Goal: Transaction & Acquisition: Subscribe to service/newsletter

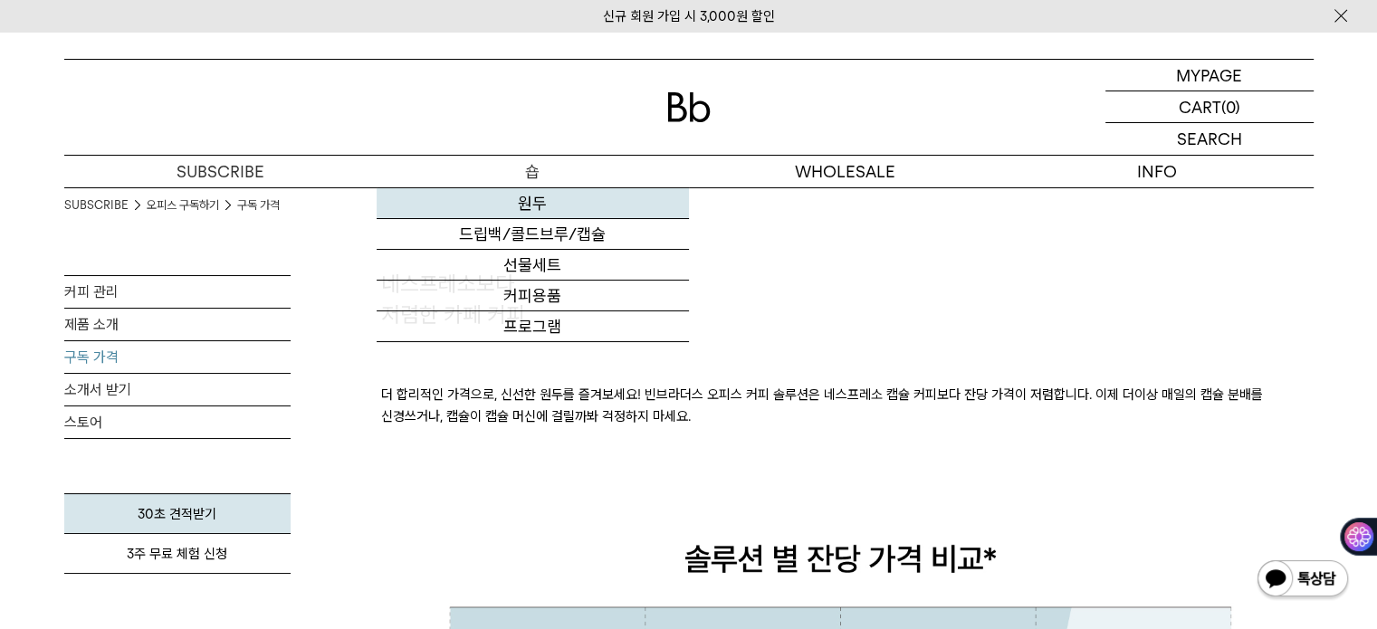
click at [519, 199] on link "원두" at bounding box center [533, 203] width 312 height 31
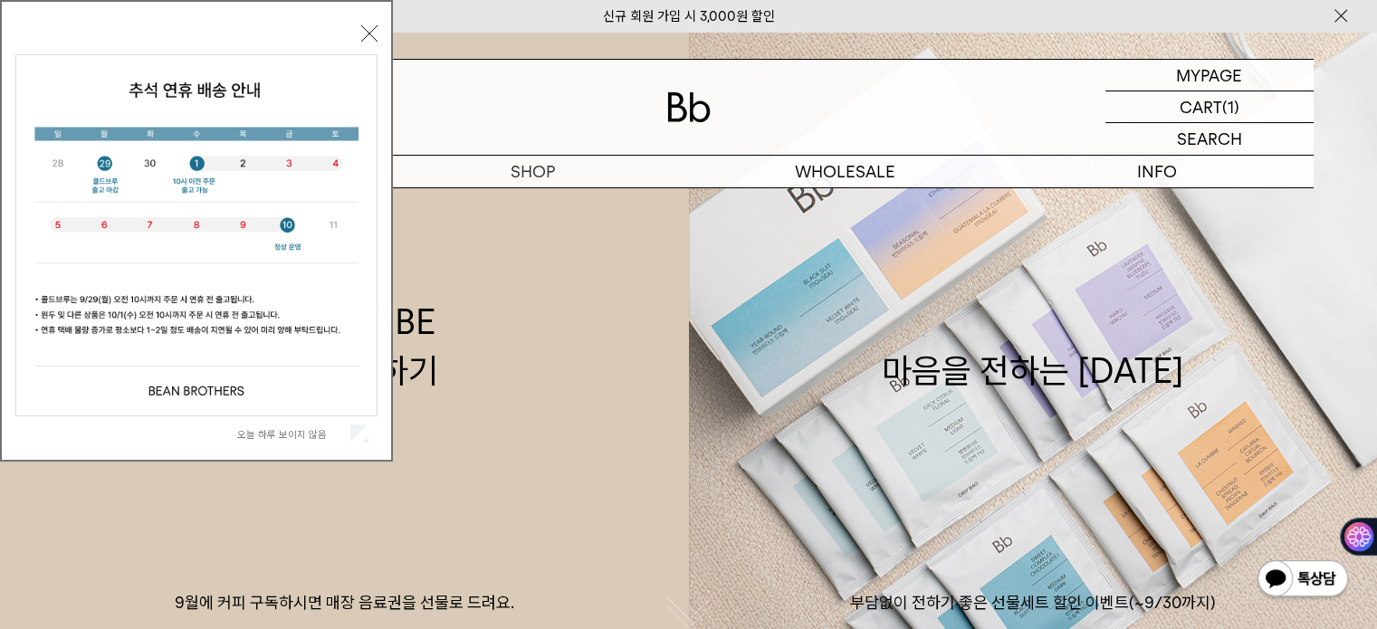
click at [363, 40] on button "닫기" at bounding box center [369, 33] width 16 height 16
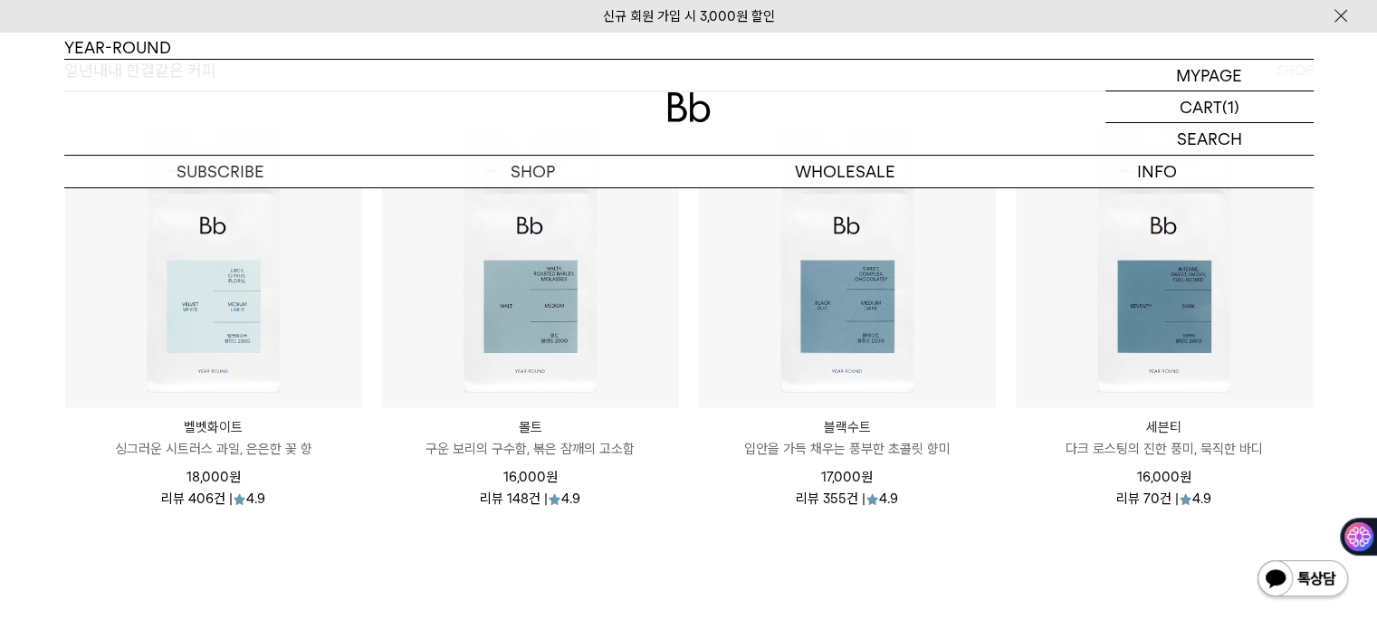
scroll to position [2195, 0]
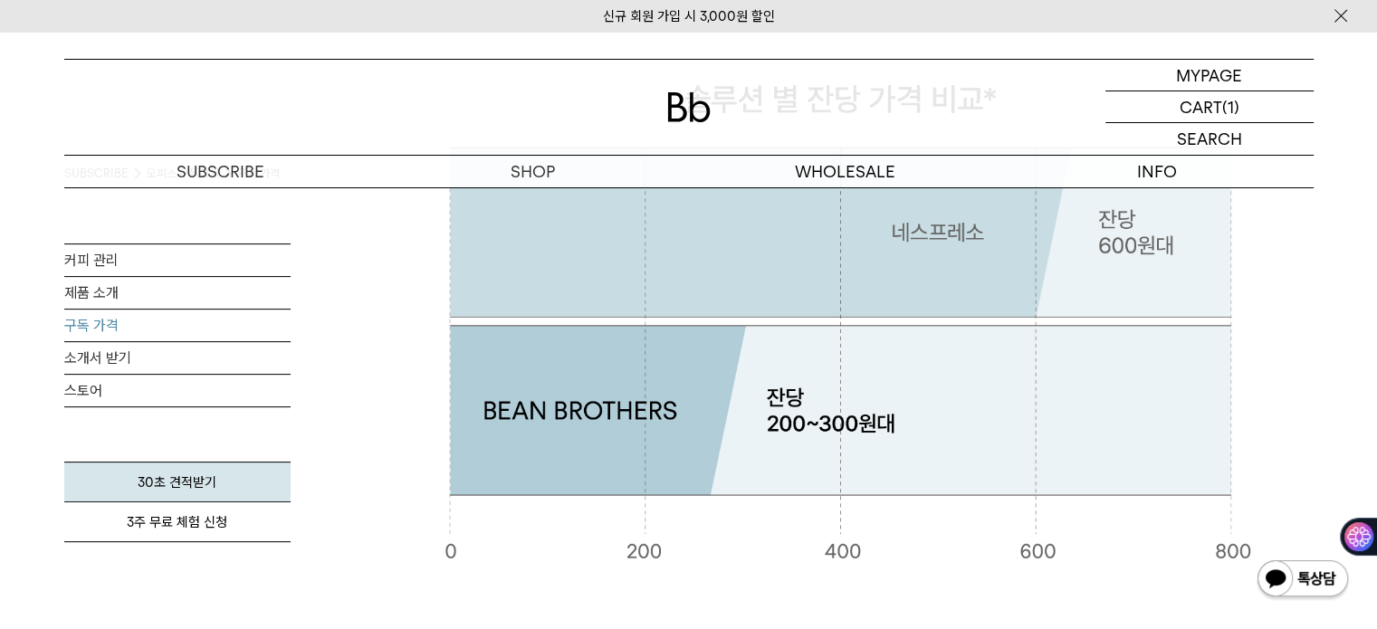
scroll to position [454, 0]
